Goal: Information Seeking & Learning: Learn about a topic

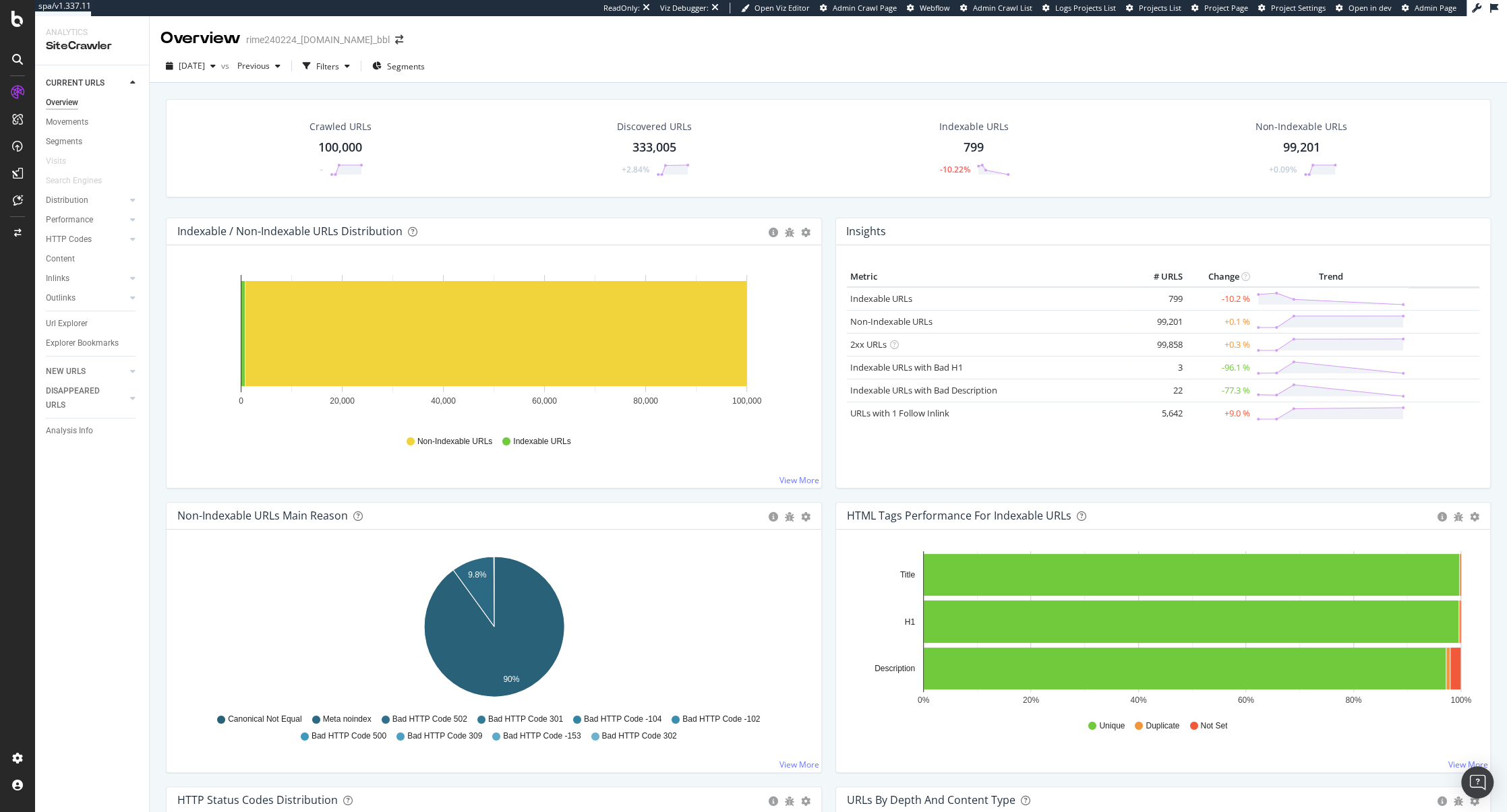
click at [1439, 7] on span "Admin Page" at bounding box center [1434, 7] width 42 height 10
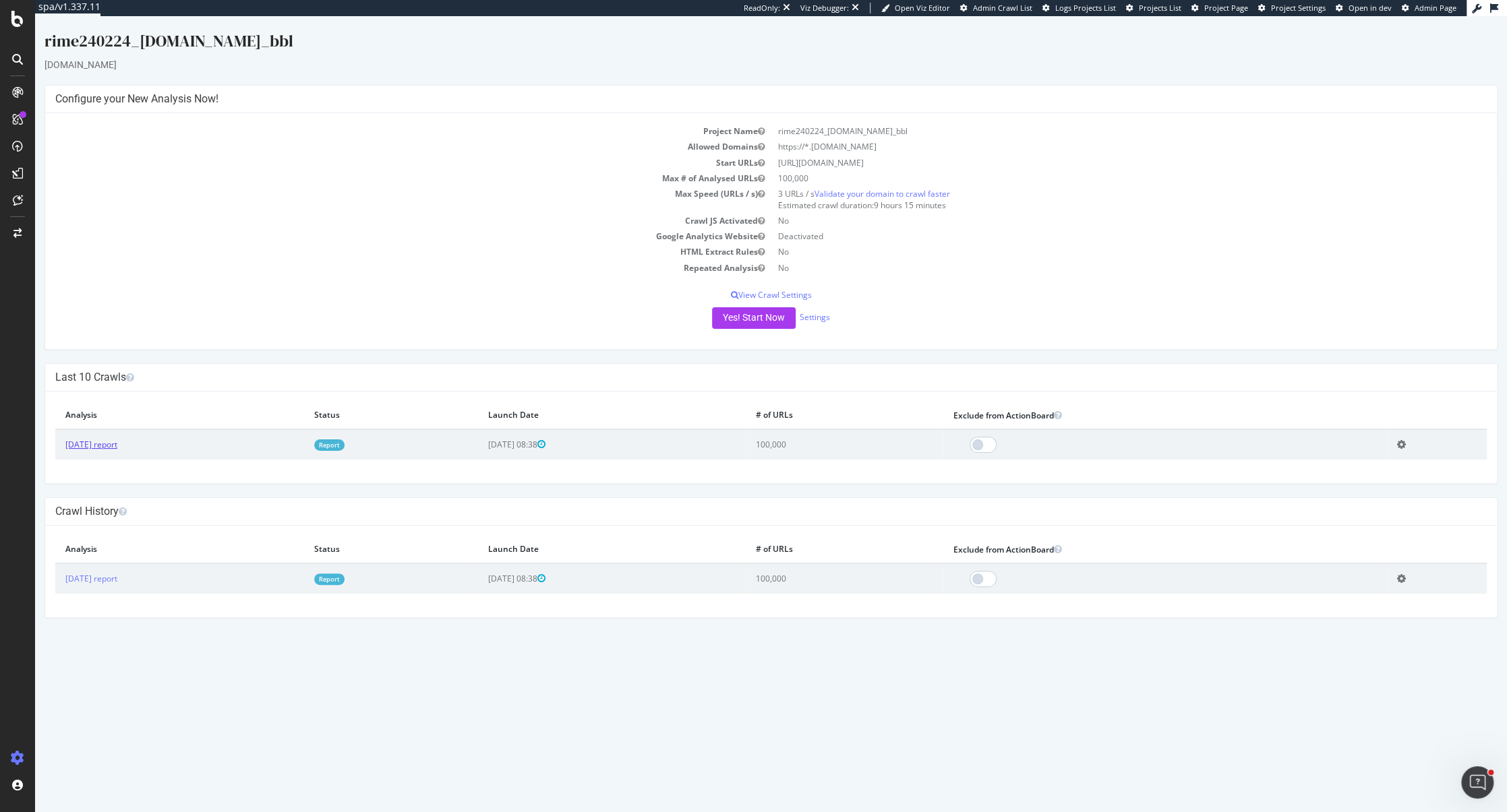
click at [112, 445] on link "[DATE] report" at bounding box center [91, 445] width 52 height 11
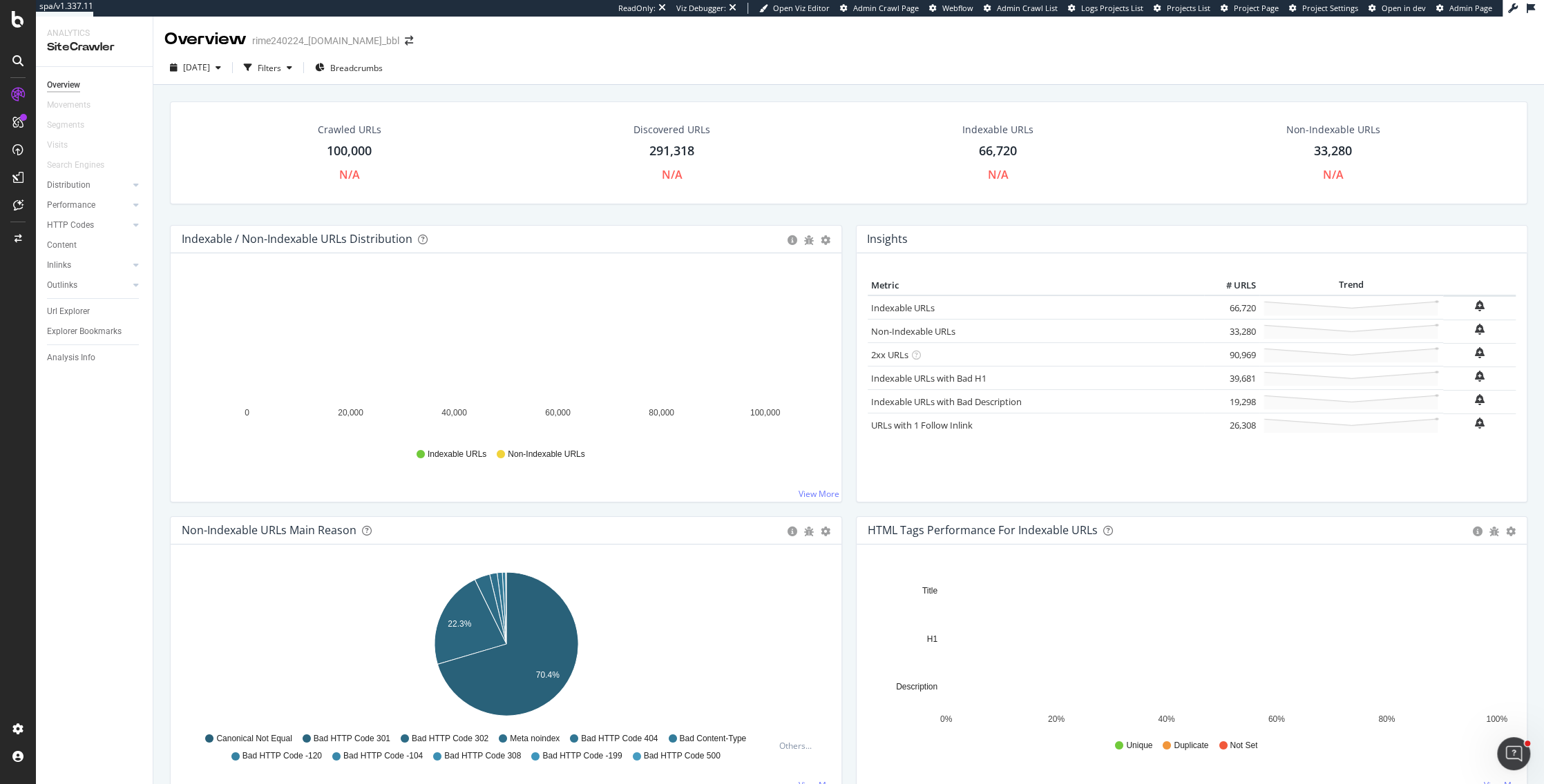
scroll to position [1, 0]
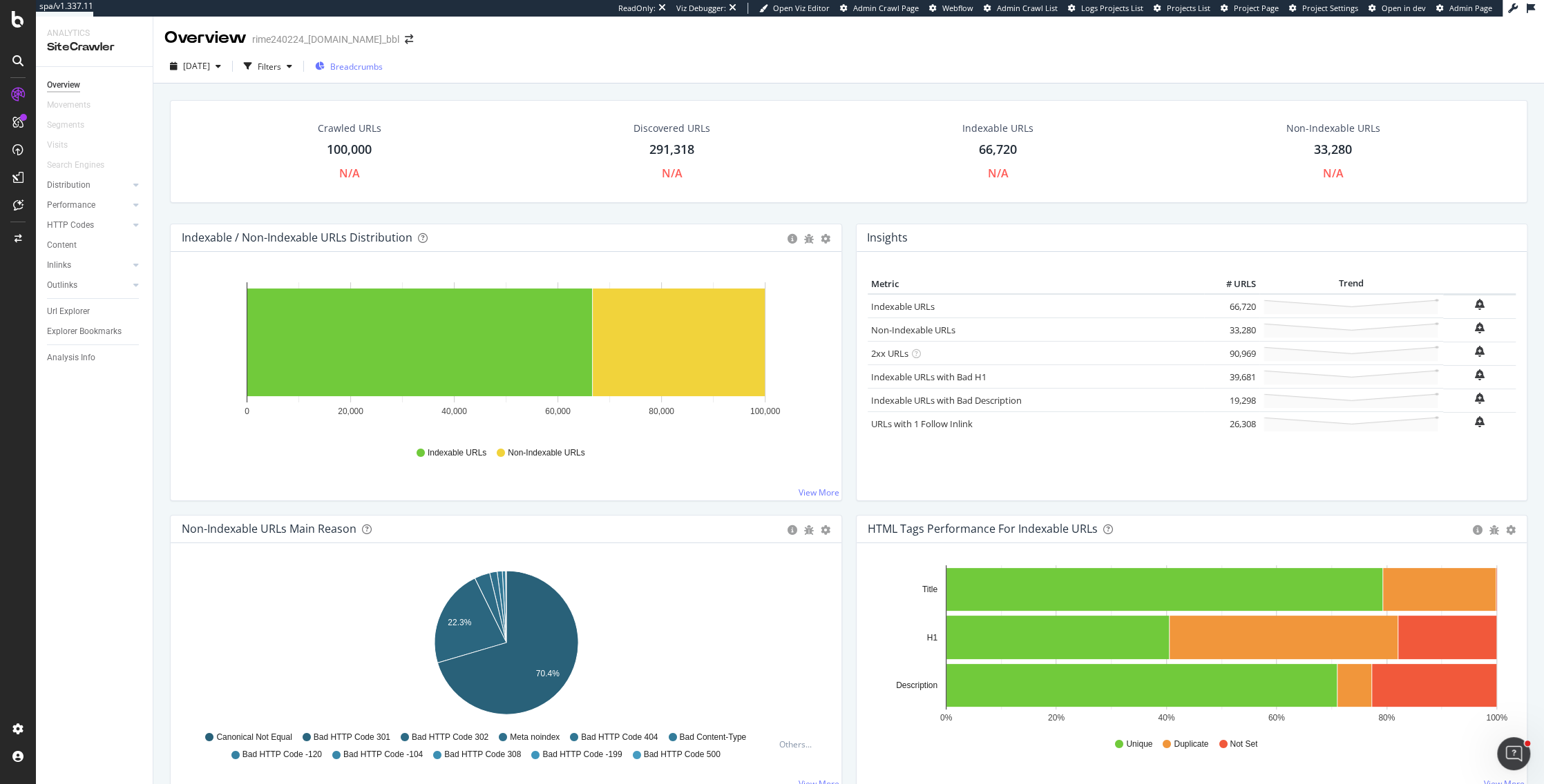
click at [359, 63] on span "Breadcrumbs" at bounding box center [356, 67] width 52 height 11
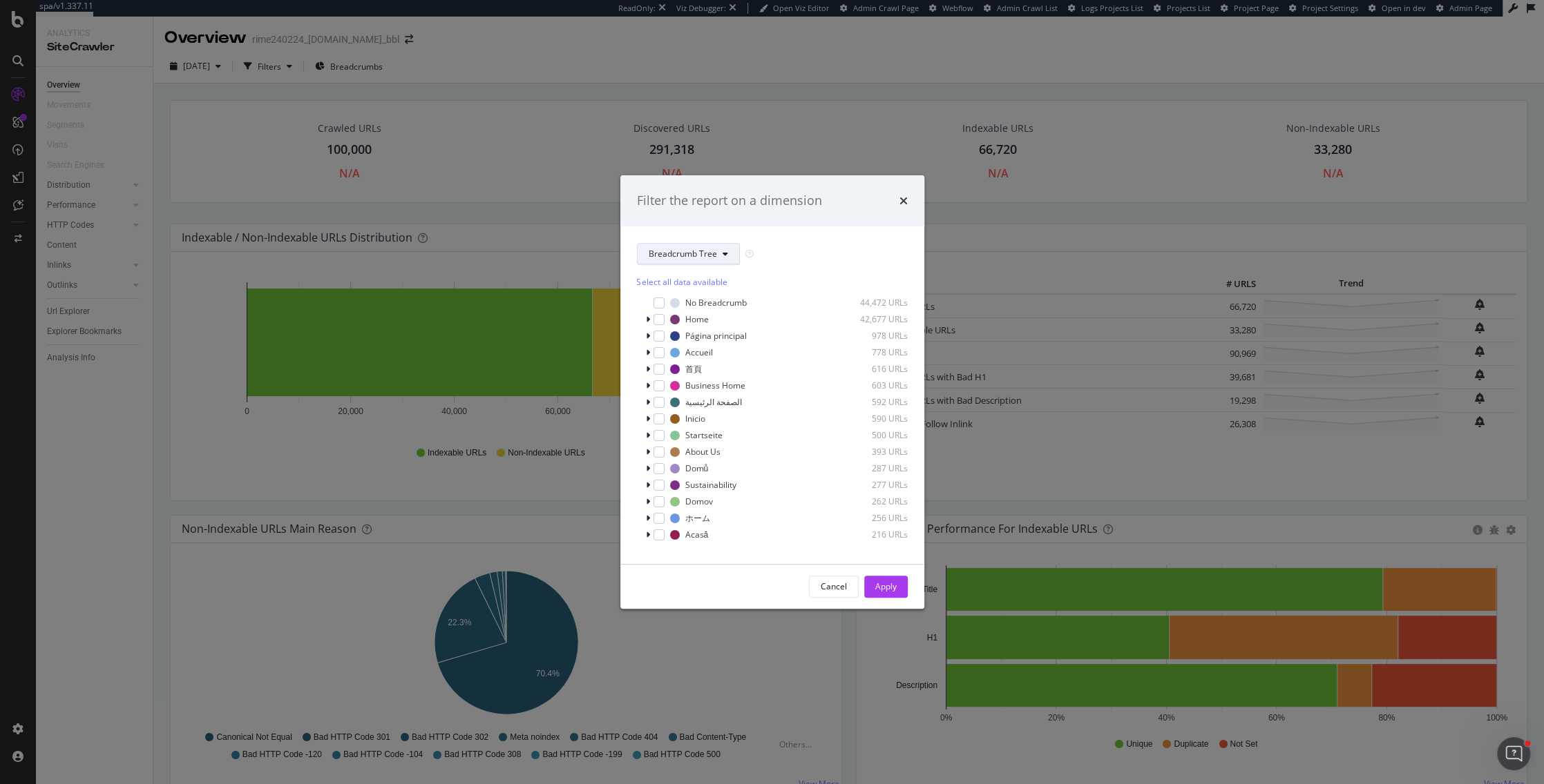
click at [707, 252] on span "Breadcrumb Tree" at bounding box center [683, 253] width 69 height 11
click at [809, 237] on div "Breadcrumb Tree Select all data available No Breadcrumb 44,472 URLs Home 42,677…" at bounding box center [772, 395] width 304 height 337
click at [691, 274] on div "Select all data available No Breadcrumb 44,472 URLs Home 42,677 URLs Página pri…" at bounding box center [772, 406] width 271 height 282
click at [683, 279] on div "Select all data available" at bounding box center [772, 282] width 271 height 11
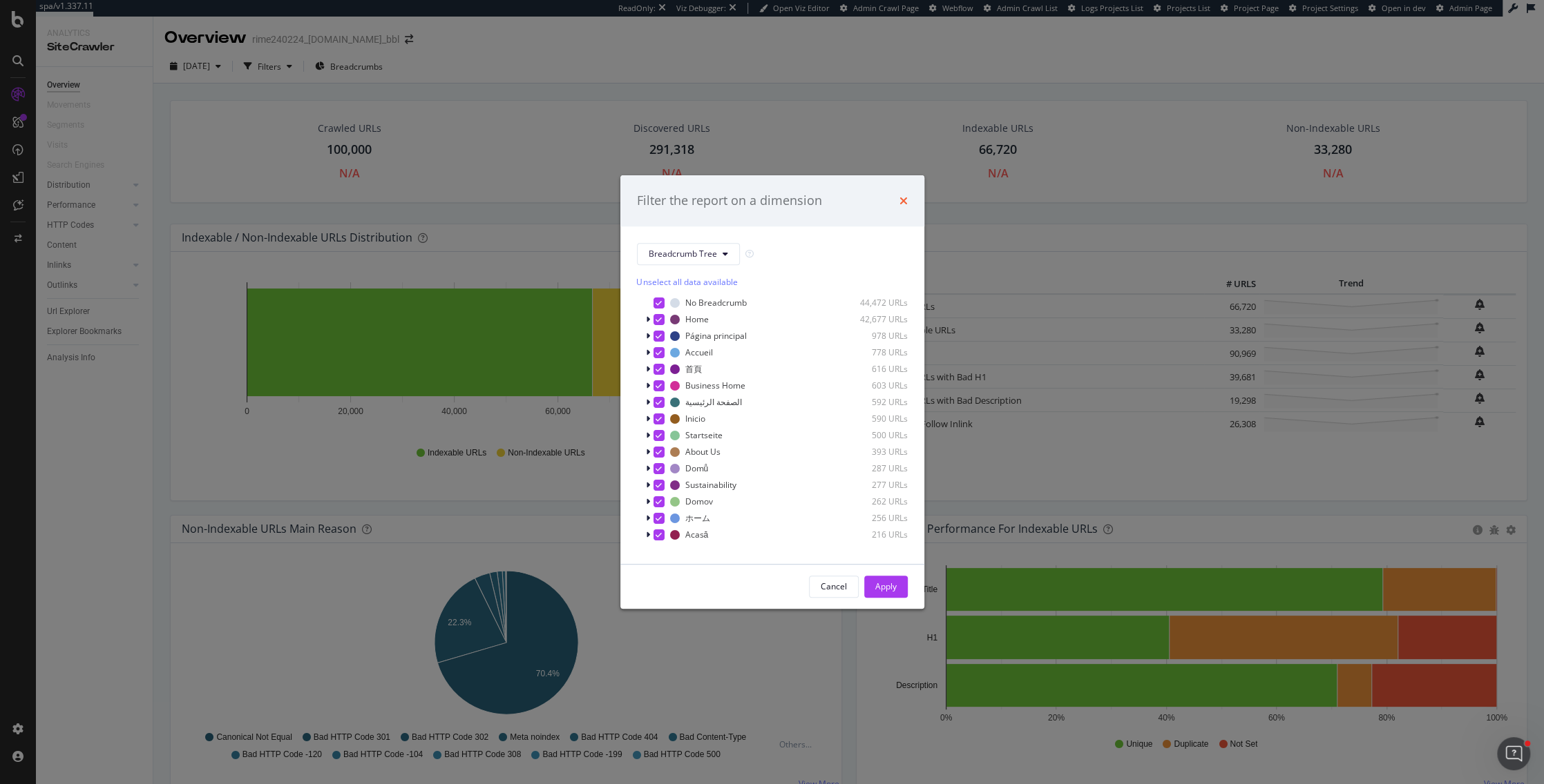
click at [906, 199] on icon "times" at bounding box center [904, 201] width 9 height 11
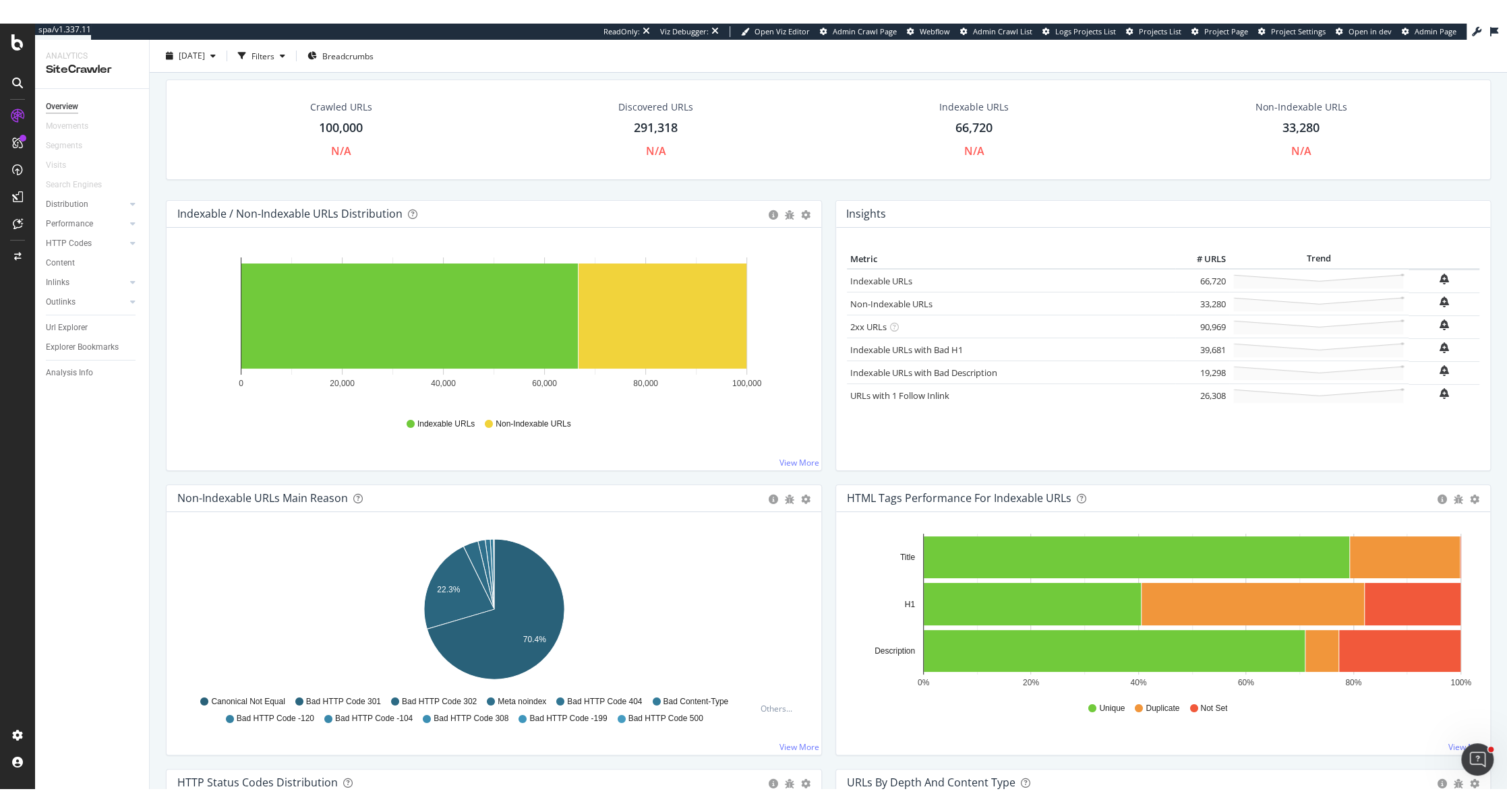
scroll to position [8, 0]
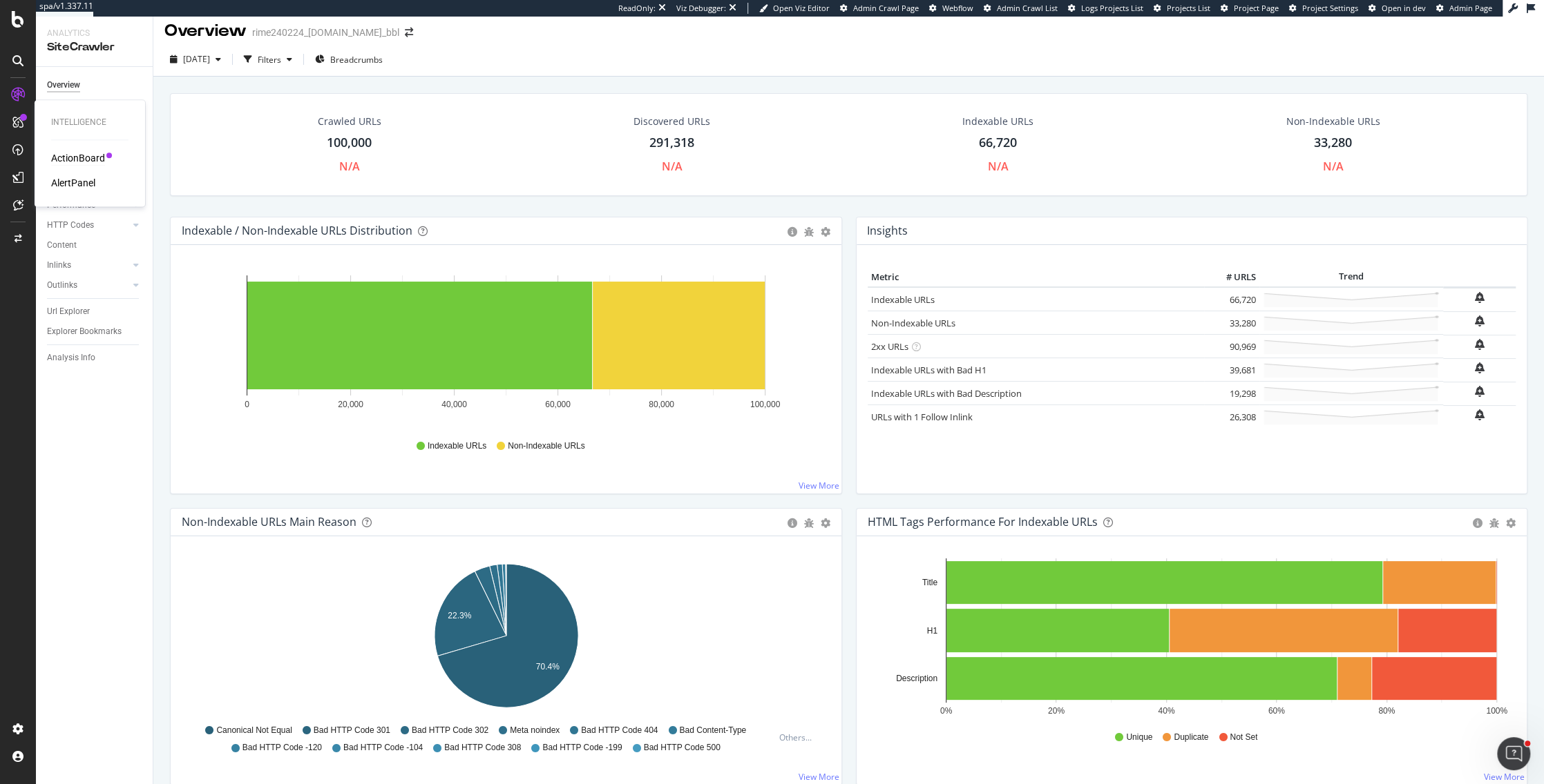
click at [71, 157] on div "ActionBoard" at bounding box center [78, 158] width 54 height 13
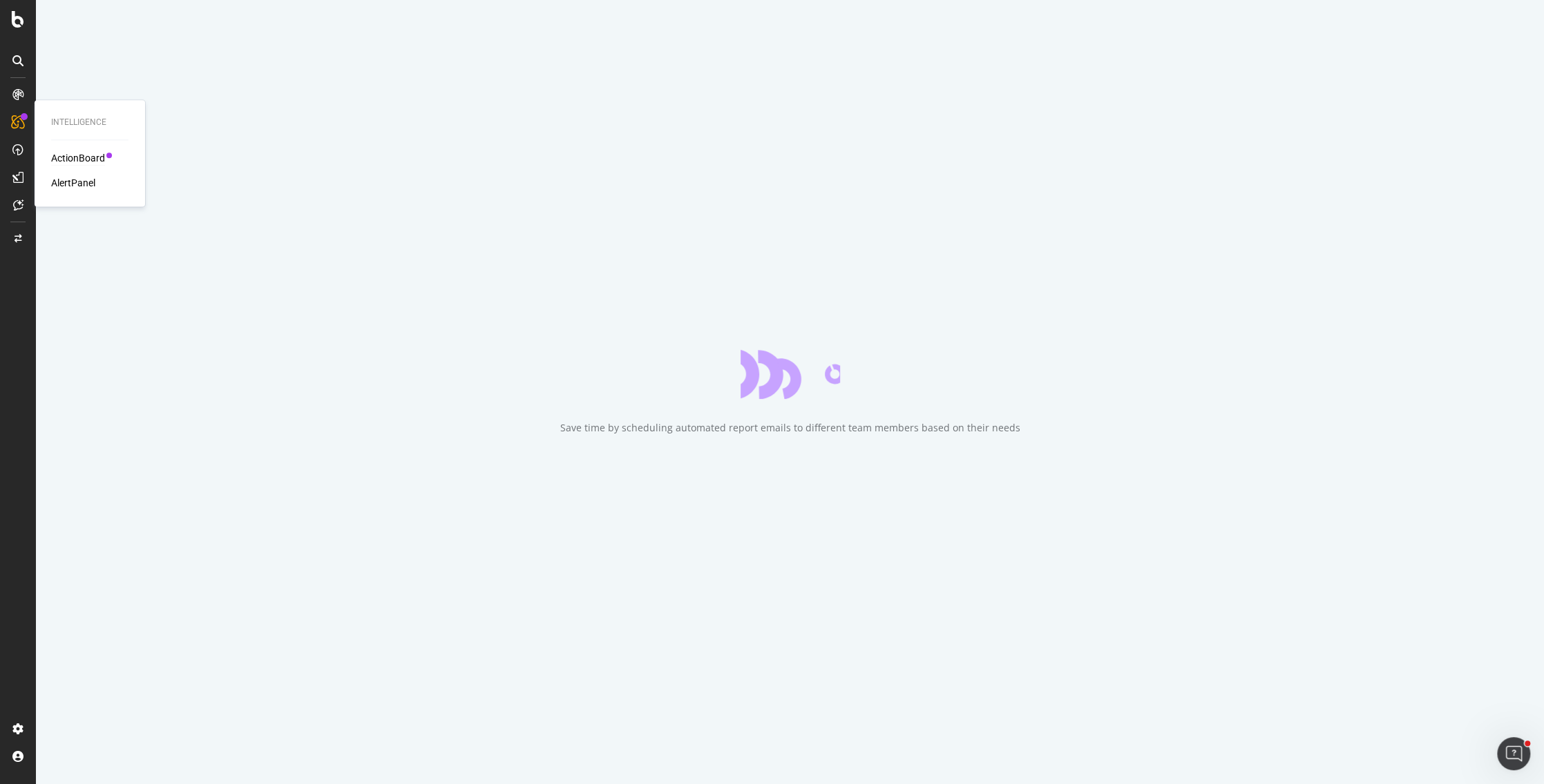
click at [71, 157] on div "ActionBoard" at bounding box center [78, 158] width 54 height 13
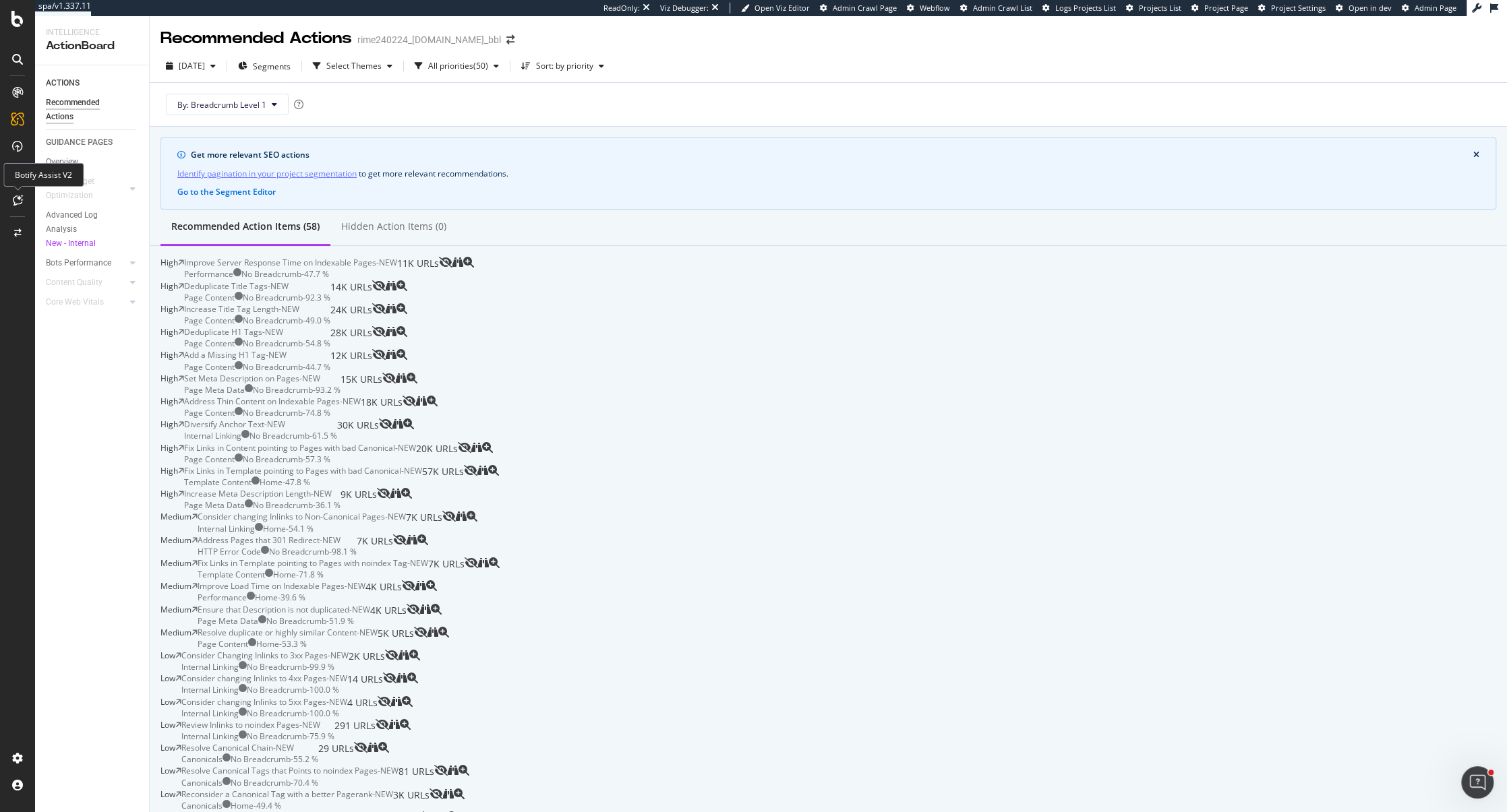
click at [16, 199] on icon at bounding box center [18, 200] width 10 height 11
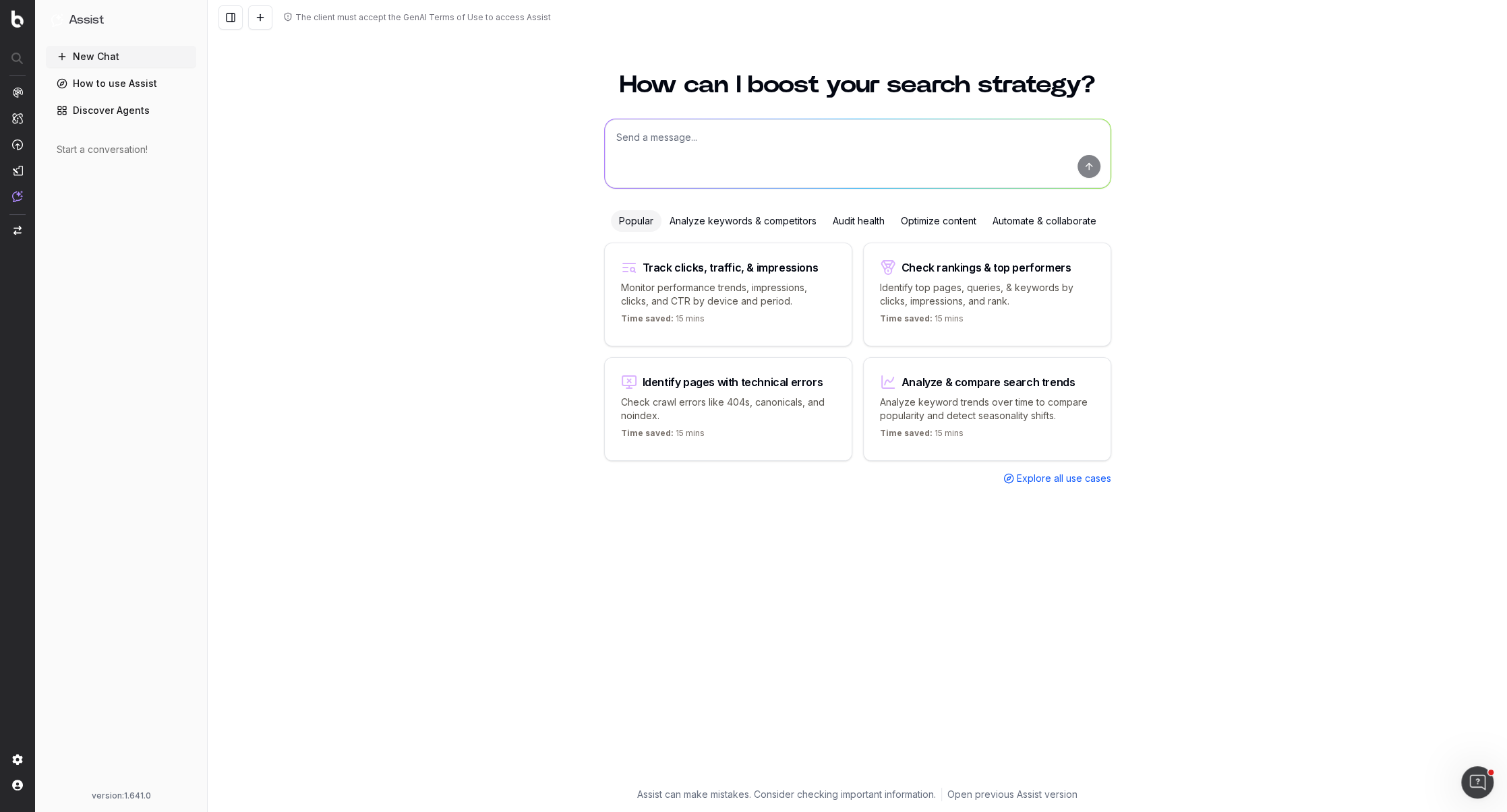
click at [766, 148] on textarea at bounding box center [858, 153] width 506 height 69
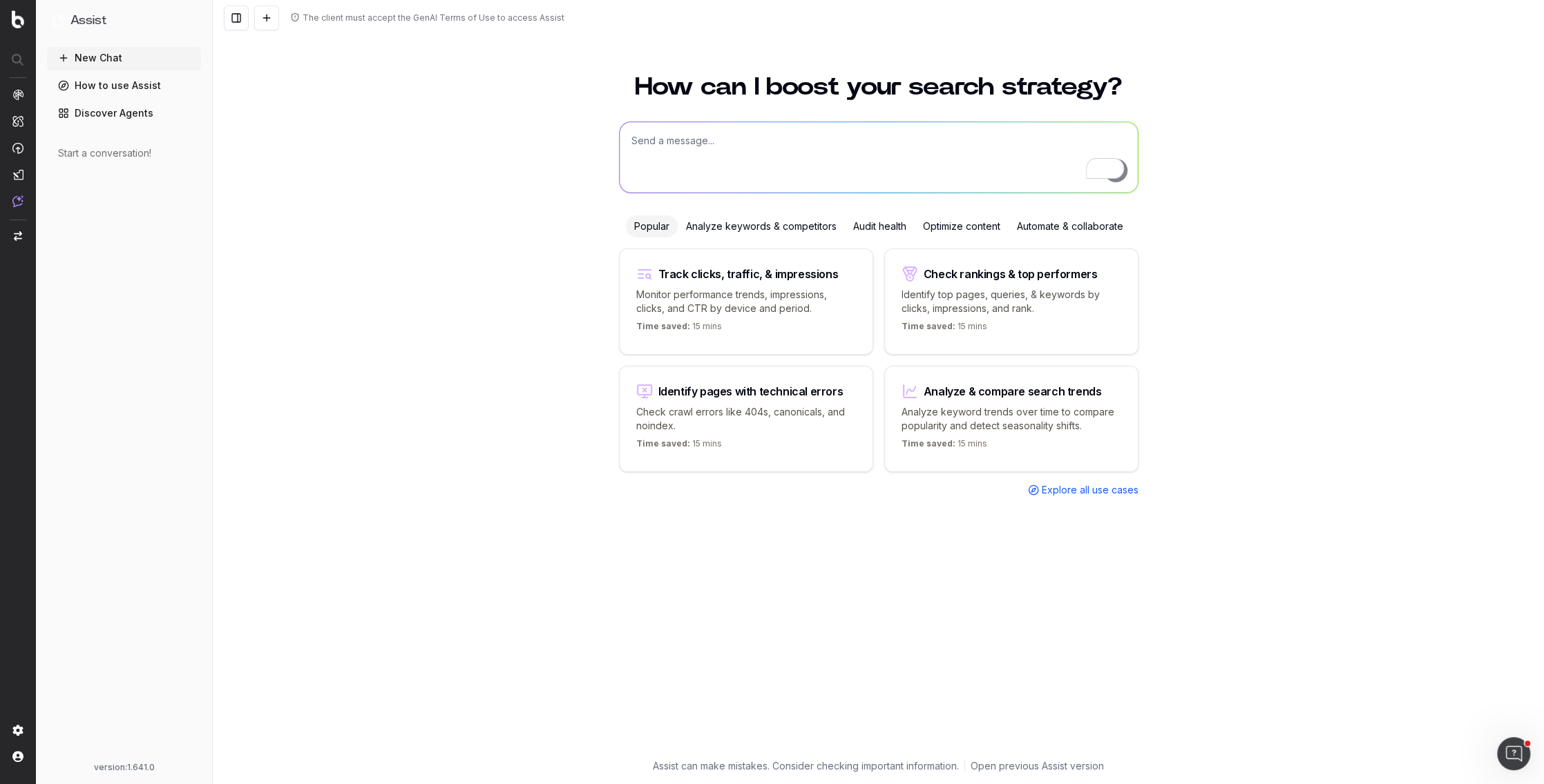
click at [1078, 488] on span "Explore all use cases" at bounding box center [1089, 490] width 96 height 13
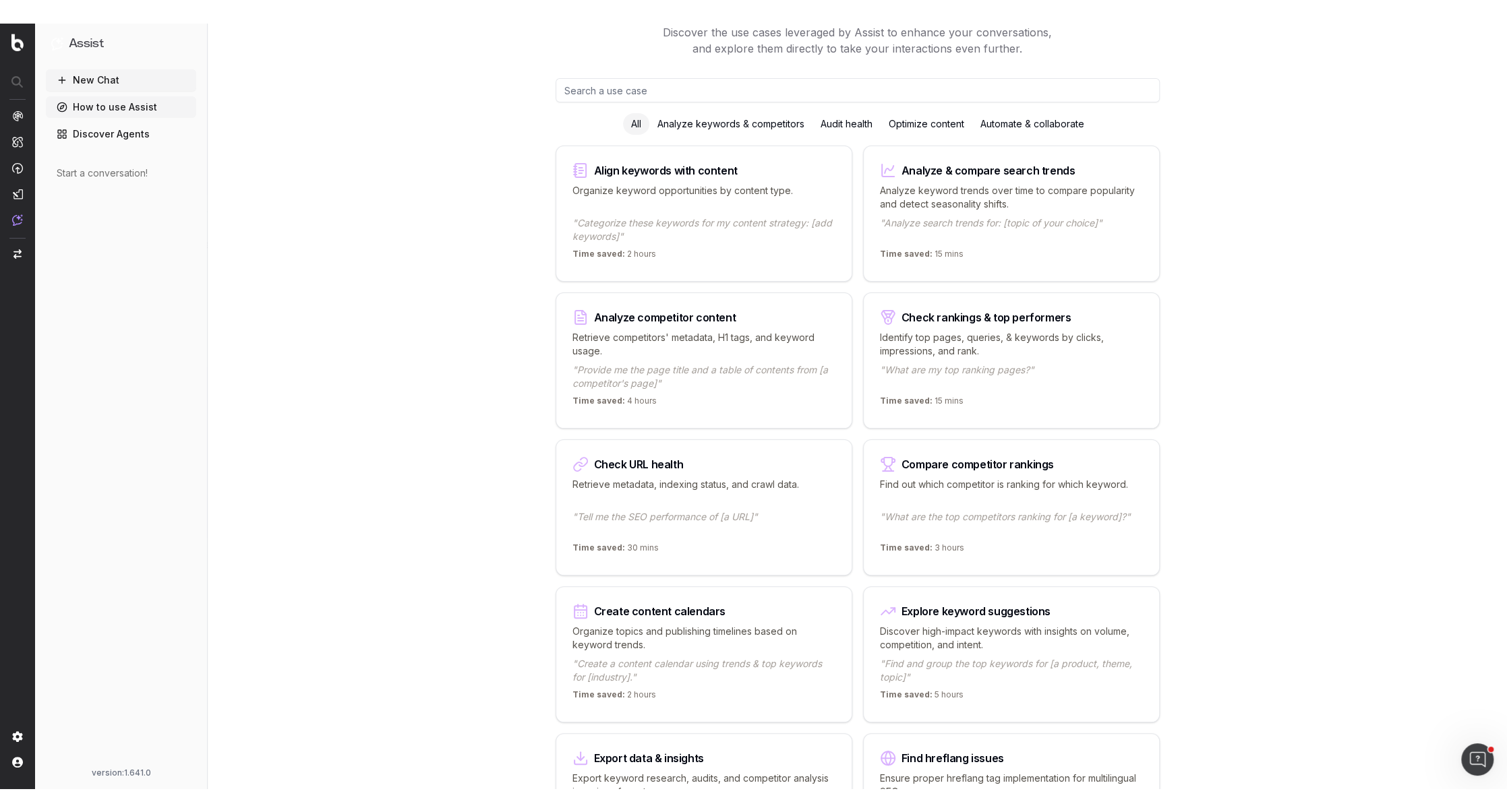
scroll to position [129, 0]
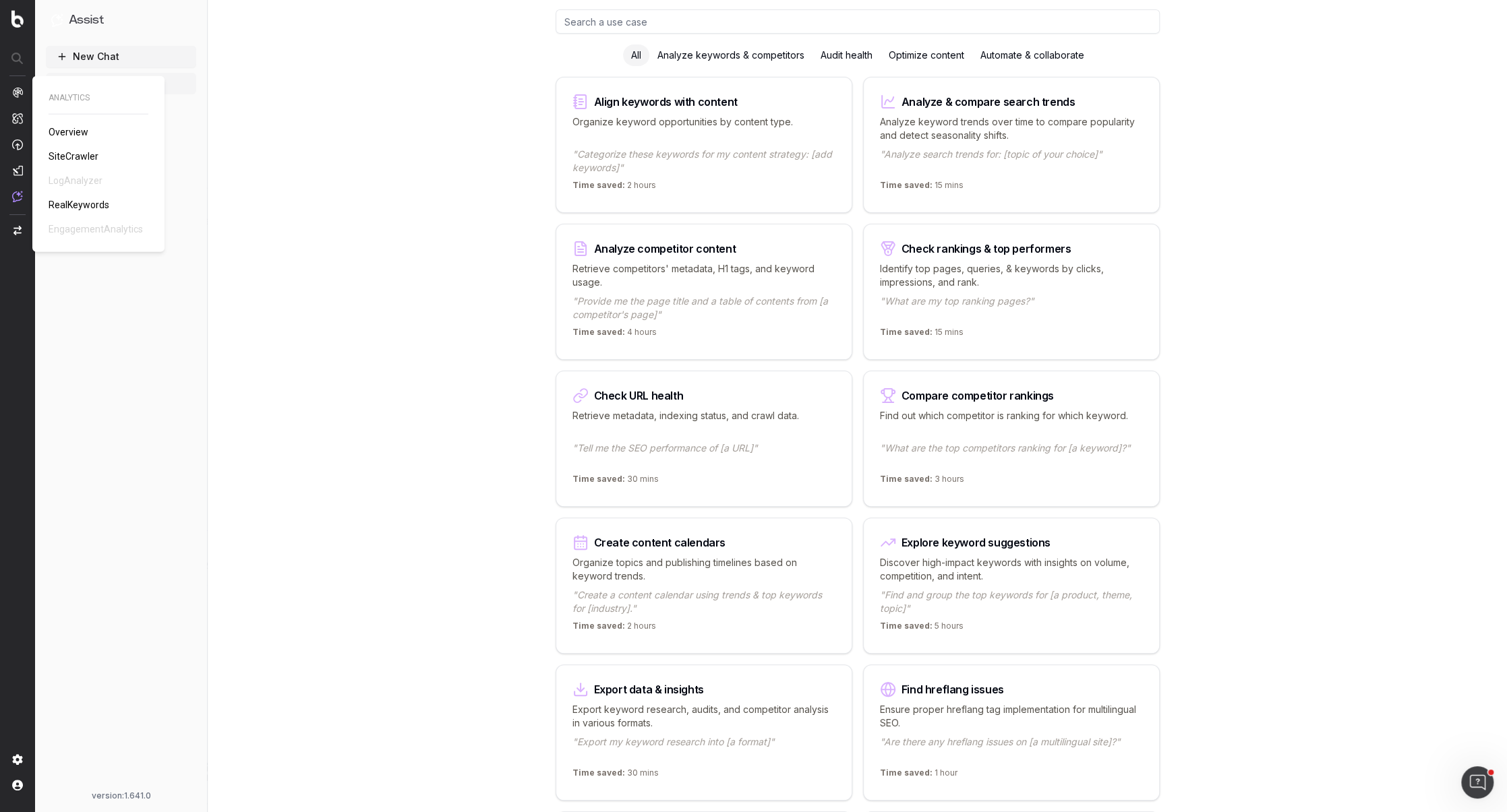
click at [67, 154] on span "SiteCrawler" at bounding box center [73, 156] width 50 height 11
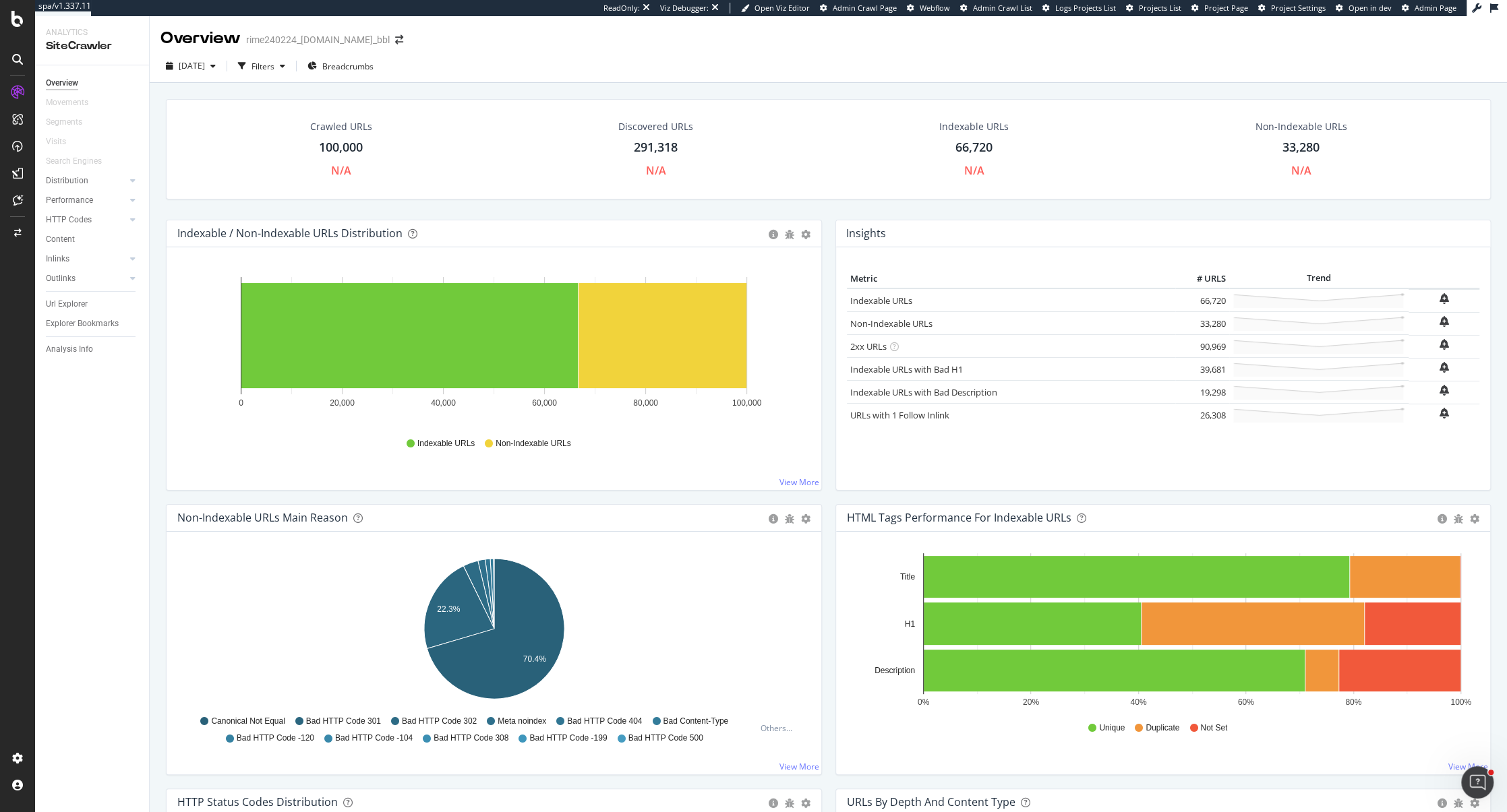
click at [375, 41] on div "rime240224_www.samsung.com_bbl" at bounding box center [318, 40] width 143 height 13
click at [77, 726] on div "Configure and access your website analyses" at bounding box center [122, 732] width 161 height 11
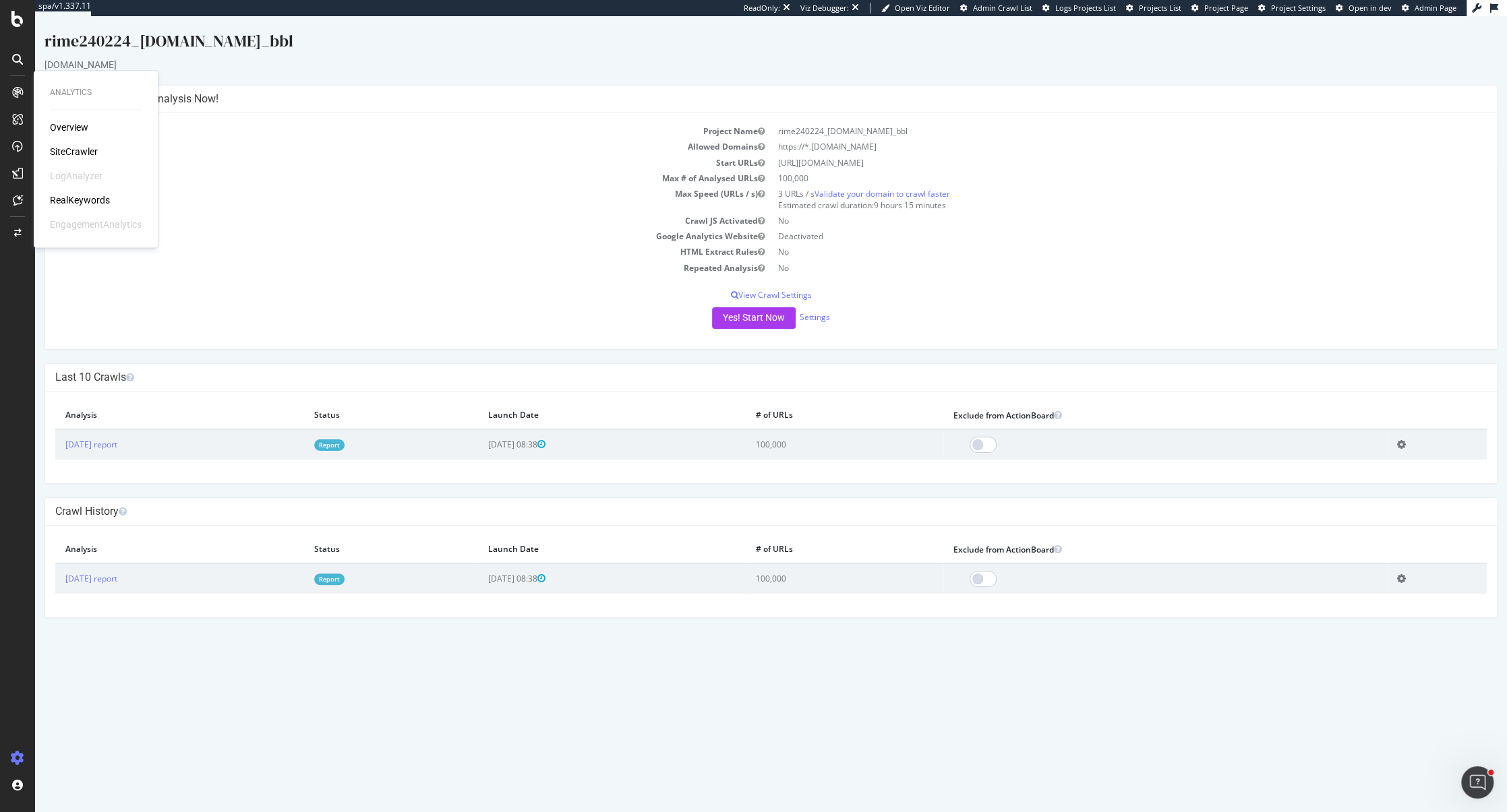
click at [70, 153] on div "SiteCrawler" at bounding box center [73, 152] width 47 height 13
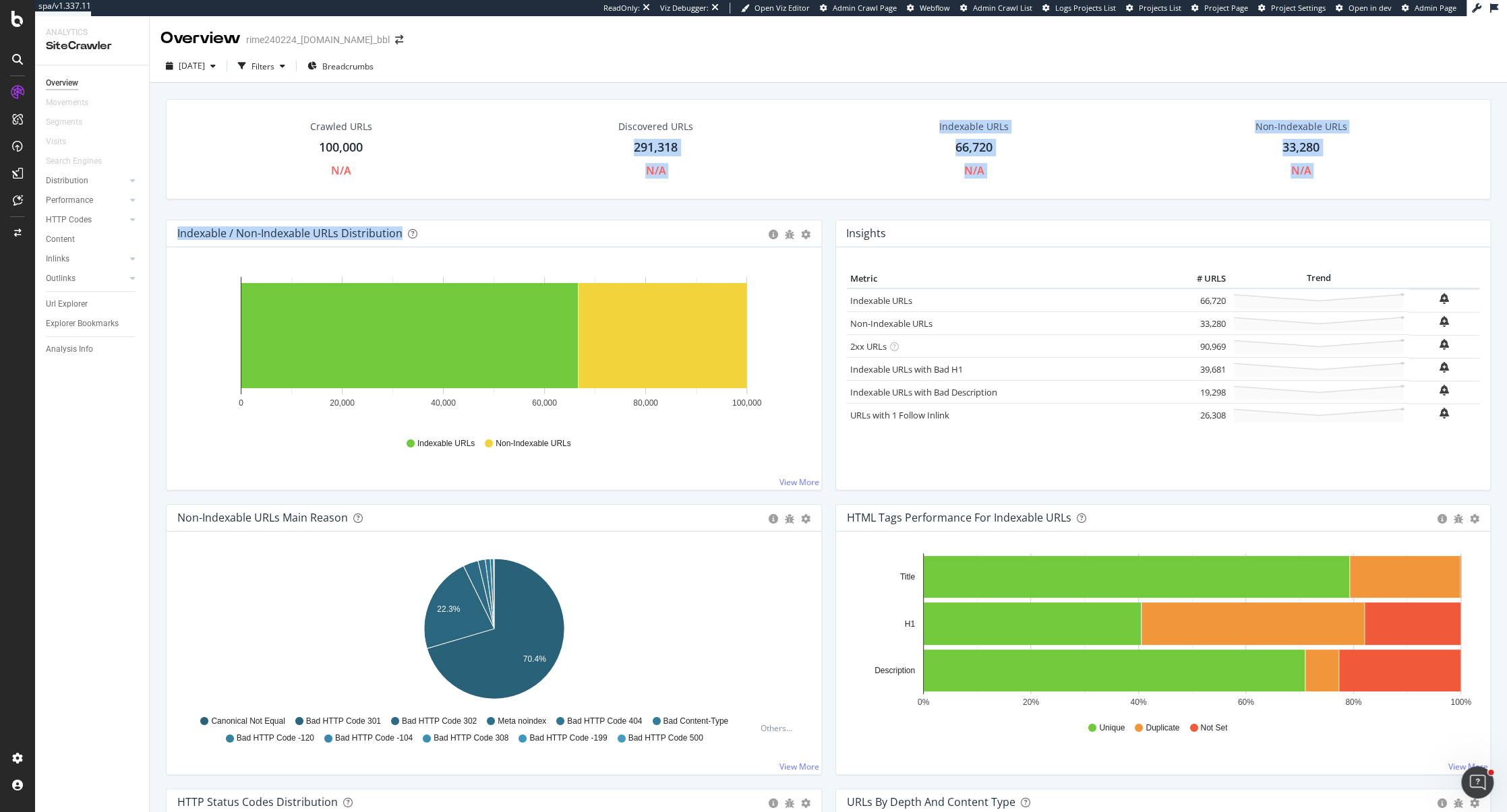
drag, startPoint x: 676, startPoint y: 148, endPoint x: 361, endPoint y: 188, distance: 317.5
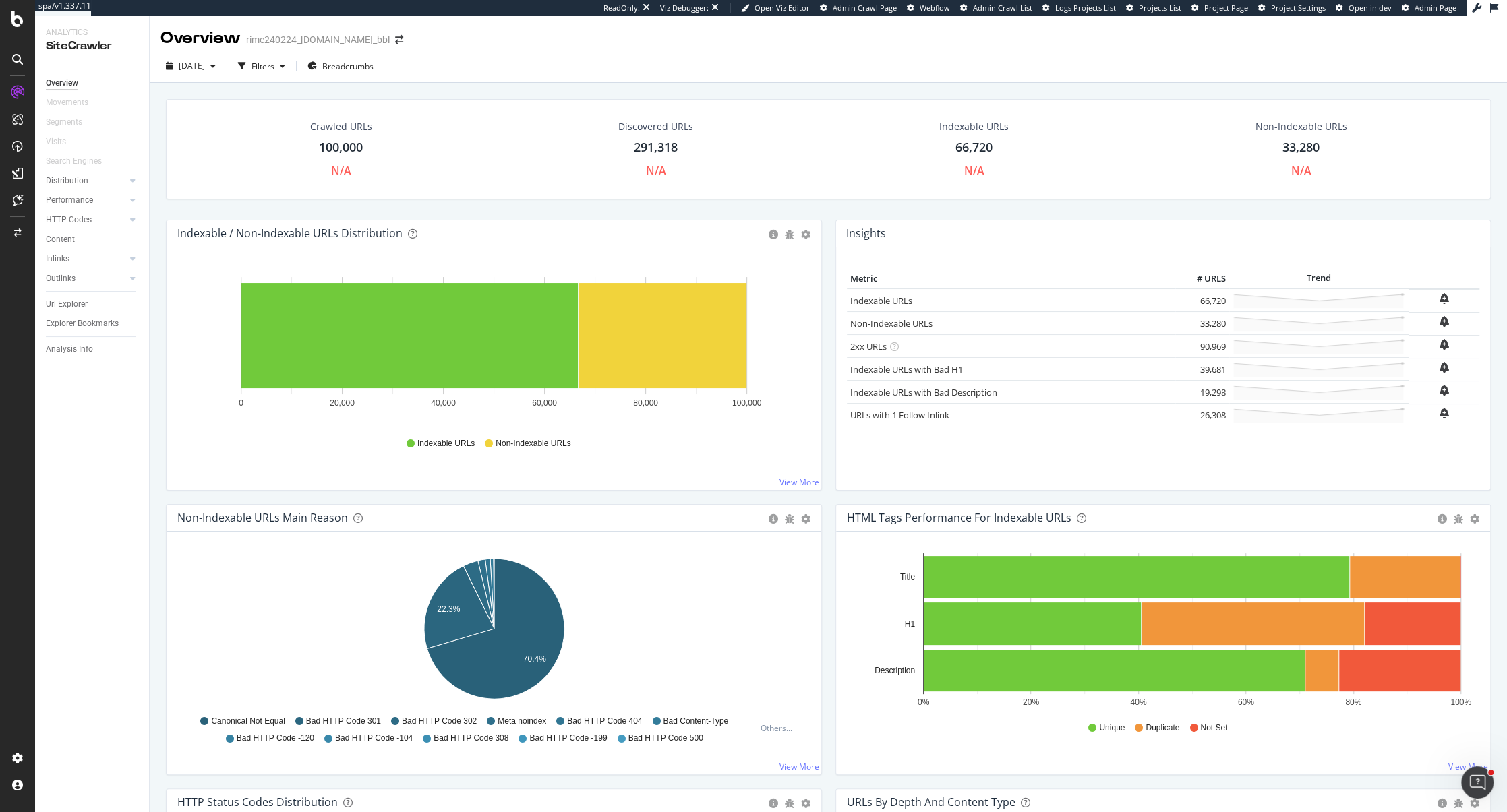
click at [184, 433] on div "Indexable URLs Non-Indexable URLs" at bounding box center [494, 444] width 620 height 31
click at [74, 698] on div "Project settings" at bounding box center [70, 699] width 57 height 11
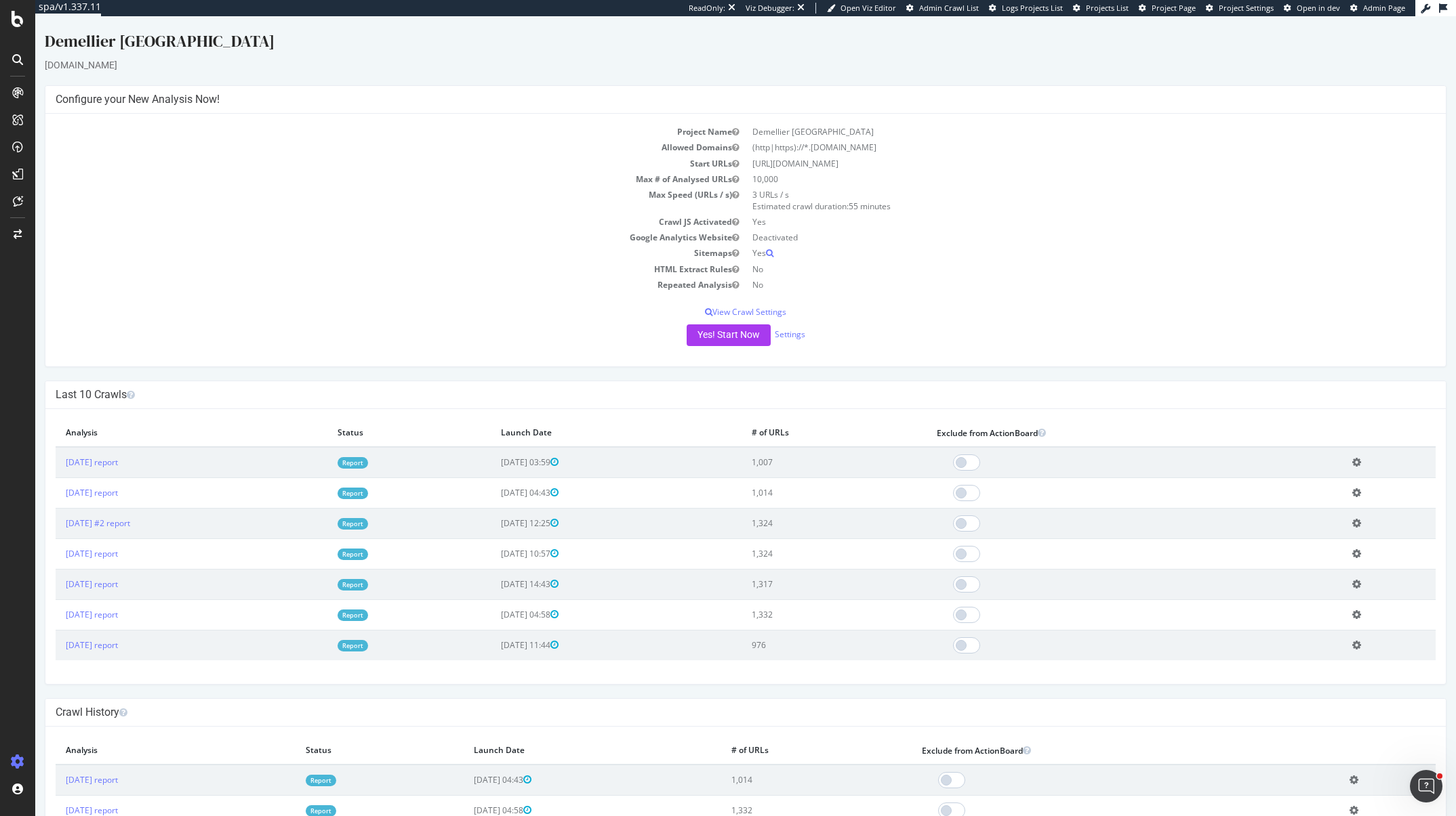
click at [92, 201] on td "Max Speed (URLs / s)" at bounding box center [400, 200] width 690 height 27
click at [83, 200] on div "RealKeywords" at bounding box center [80, 201] width 60 height 13
